Goal: Information Seeking & Learning: Learn about a topic

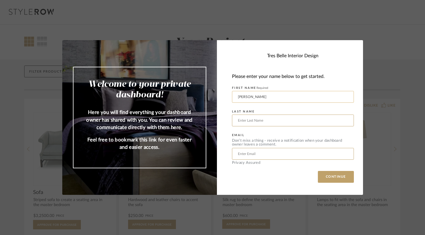
type input "[PERSON_NAME]"
type input "[EMAIL_ADDRESS][DOMAIN_NAME]"
click at [329, 175] on button "CONTINUE" at bounding box center [336, 177] width 36 height 12
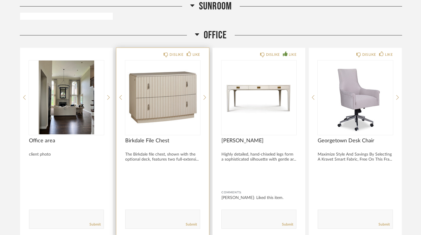
scroll to position [274, 0]
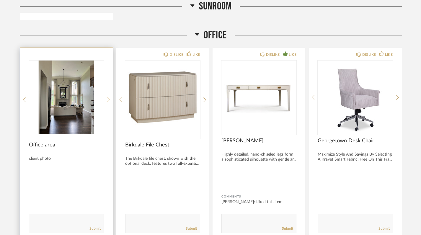
click at [108, 97] on icon at bounding box center [108, 99] width 3 height 5
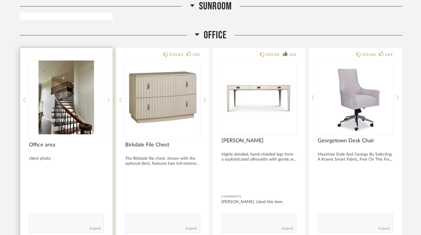
click at [108, 97] on icon at bounding box center [108, 99] width 3 height 5
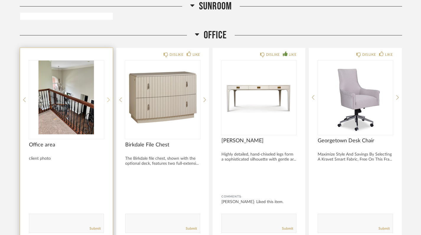
click at [108, 97] on icon at bounding box center [108, 99] width 3 height 5
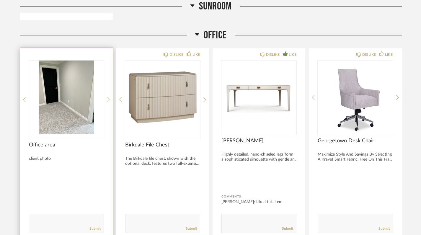
click at [108, 97] on icon at bounding box center [108, 99] width 3 height 5
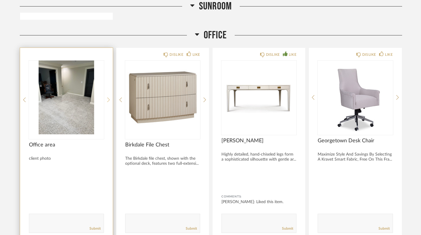
click at [108, 97] on icon at bounding box center [108, 99] width 3 height 5
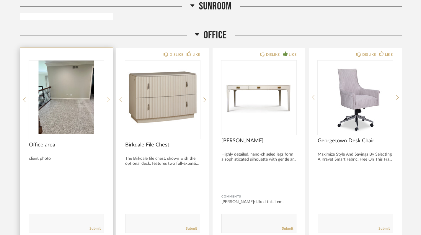
click at [108, 98] on icon at bounding box center [108, 99] width 3 height 5
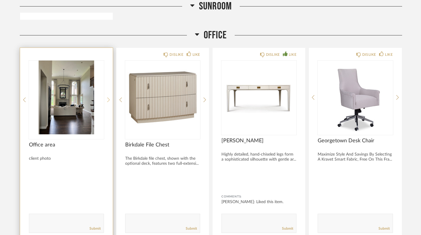
click at [108, 98] on icon at bounding box center [108, 99] width 3 height 5
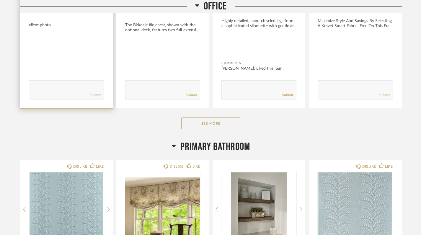
scroll to position [407, 0]
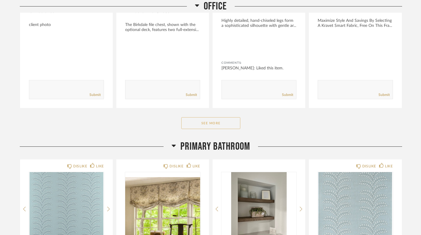
click at [215, 126] on button "See More" at bounding box center [210, 123] width 59 height 12
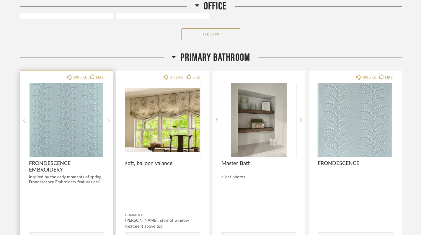
scroll to position [689, 0]
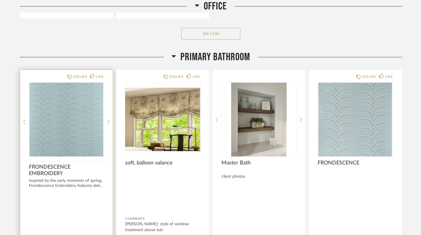
click at [94, 147] on img "0" at bounding box center [66, 120] width 75 height 74
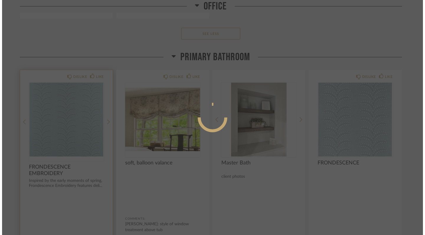
scroll to position [0, 0]
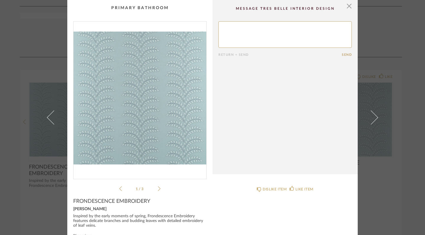
click at [158, 187] on icon at bounding box center [159, 188] width 3 height 5
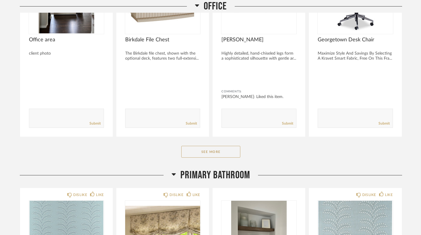
scroll to position [379, 0]
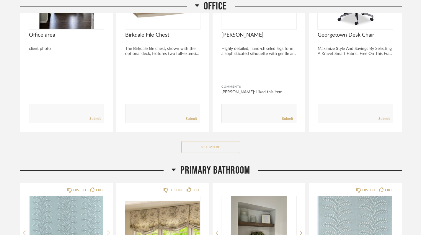
click at [216, 147] on button "See More" at bounding box center [210, 147] width 59 height 12
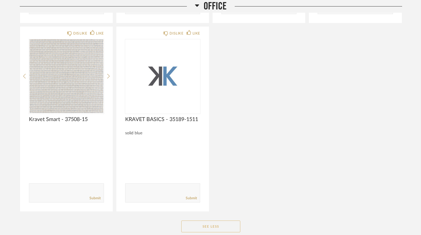
scroll to position [489, 0]
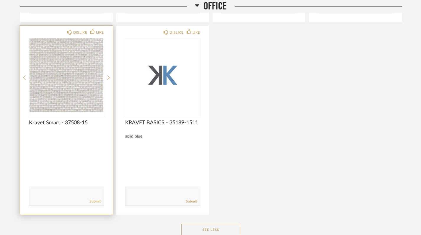
click at [89, 83] on img "0" at bounding box center [66, 75] width 75 height 74
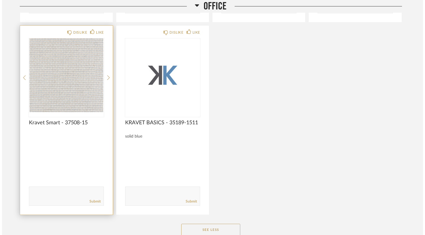
scroll to position [0, 0]
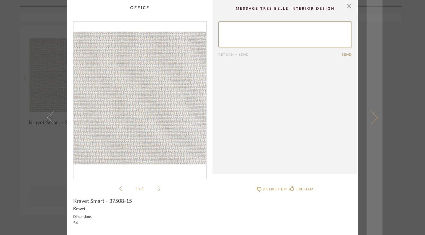
click at [374, 120] on link at bounding box center [374, 117] width 16 height 235
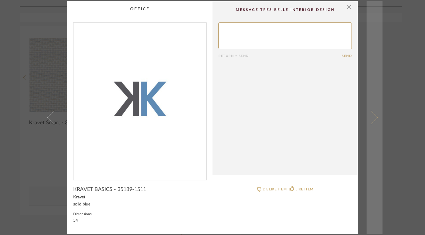
click at [374, 120] on link at bounding box center [374, 117] width 16 height 233
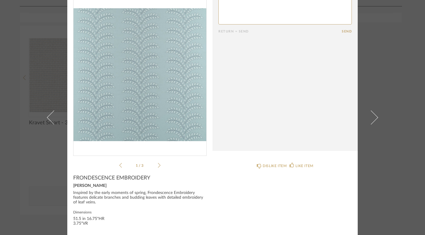
click at [158, 164] on icon at bounding box center [159, 165] width 3 height 5
click at [158, 165] on icon at bounding box center [159, 165] width 3 height 5
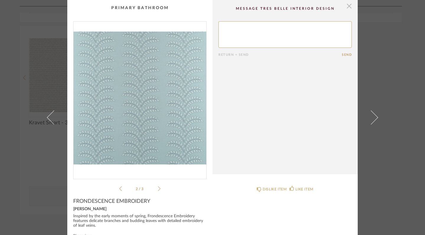
click at [347, 7] on span "button" at bounding box center [349, 6] width 12 height 12
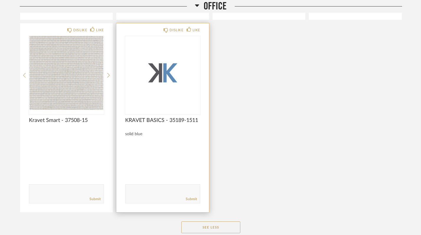
scroll to position [492, 0]
click at [146, 107] on img "0" at bounding box center [162, 73] width 75 height 74
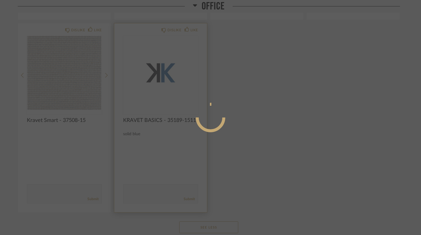
scroll to position [0, 0]
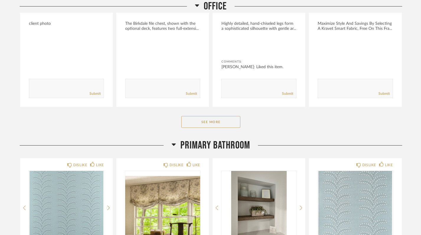
scroll to position [406, 0]
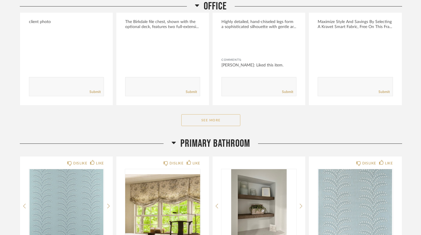
click at [194, 118] on button "See More" at bounding box center [210, 120] width 59 height 12
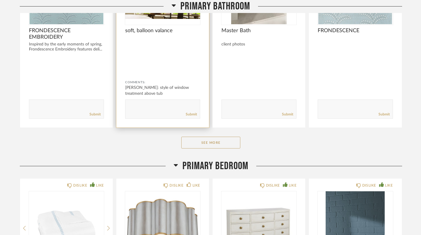
scroll to position [825, 0]
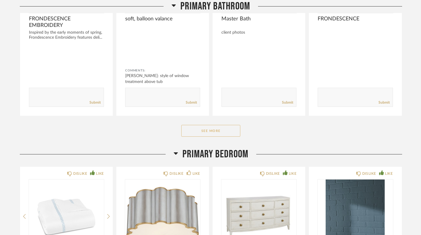
click at [200, 129] on button "See More" at bounding box center [210, 131] width 59 height 12
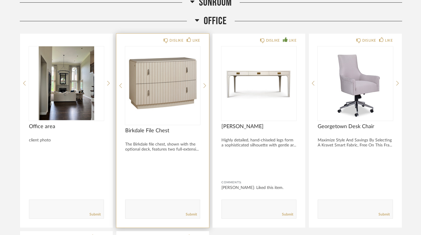
scroll to position [288, 0]
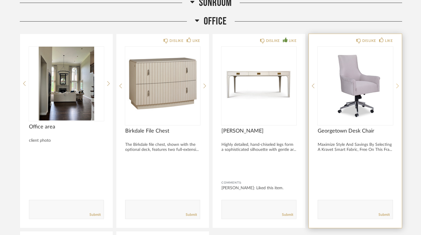
click at [397, 83] on icon at bounding box center [397, 85] width 3 height 5
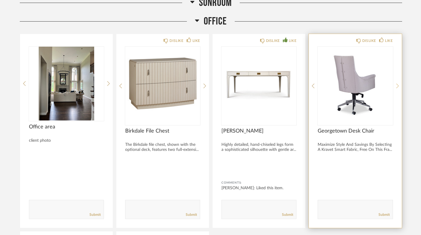
click at [397, 83] on icon at bounding box center [397, 85] width 3 height 5
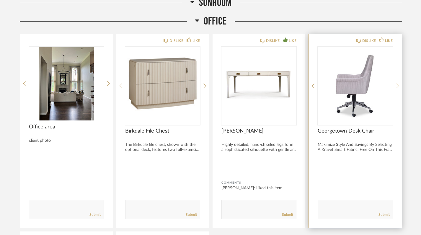
click at [397, 84] on icon at bounding box center [397, 85] width 3 height 5
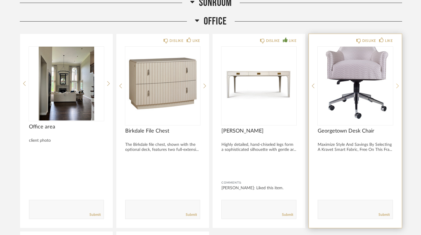
click at [397, 84] on icon at bounding box center [397, 85] width 3 height 5
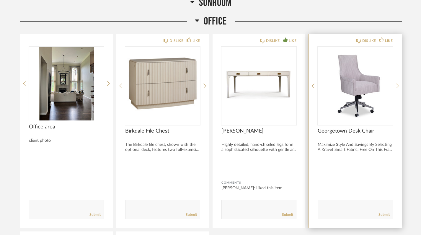
click at [397, 84] on icon at bounding box center [397, 85] width 3 height 5
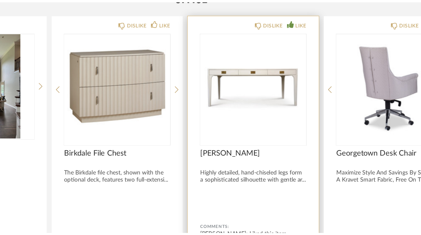
scroll to position [286, 0]
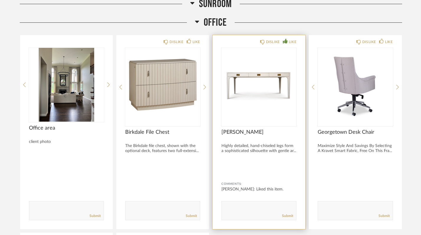
click at [270, 78] on img "0" at bounding box center [258, 85] width 75 height 74
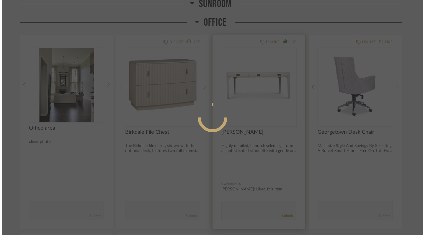
scroll to position [0, 0]
